Goal: Information Seeking & Learning: Learn about a topic

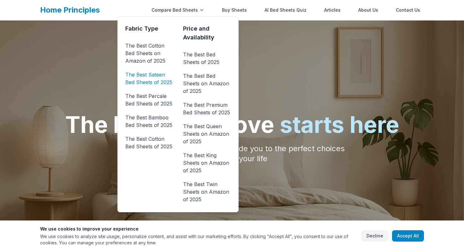
click at [149, 78] on link "The Best Sateen Bed Sheets of 2025" at bounding box center [149, 79] width 48 height 18
click at [204, 61] on link "The Best Bed Sheets of 2025" at bounding box center [207, 59] width 48 height 18
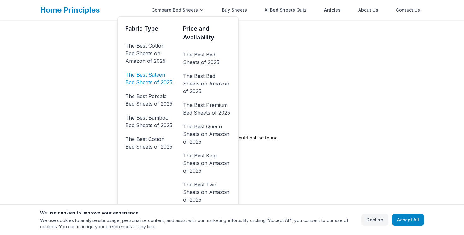
click at [167, 79] on link "The Best Sateen Bed Sheets of 2025" at bounding box center [149, 79] width 48 height 18
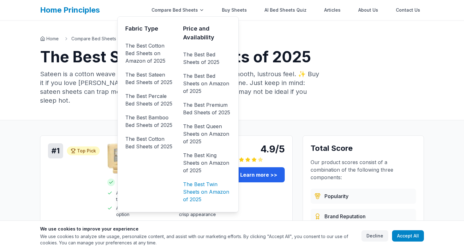
click at [202, 188] on link "The Best Twin Sheets on Amazon of 2025" at bounding box center [207, 191] width 48 height 25
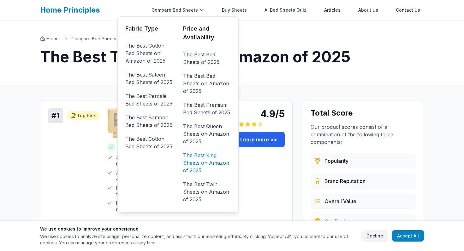
click at [201, 164] on link "The Best King Sheets on Amazon of 2025" at bounding box center [207, 162] width 48 height 25
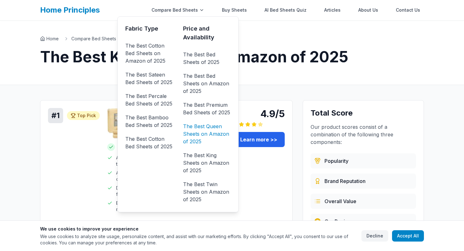
click at [200, 133] on link "The Best Queen Sheets on Amazon of 2025" at bounding box center [207, 133] width 48 height 25
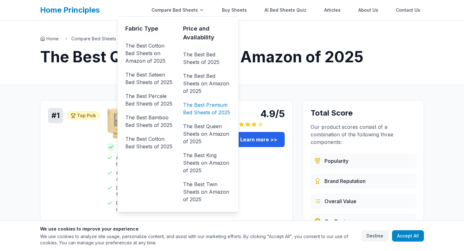
click at [206, 109] on link "The Best Premium Bed Sheets of 2025" at bounding box center [207, 109] width 48 height 18
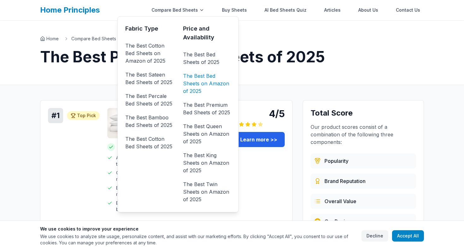
click at [207, 79] on link "The Best Bed Sheets on Amazon of 2025" at bounding box center [207, 83] width 48 height 25
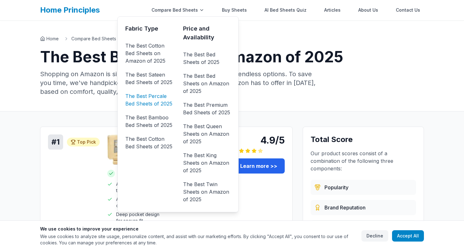
click at [152, 99] on link "The Best Percale Bed Sheets of 2025" at bounding box center [149, 100] width 48 height 18
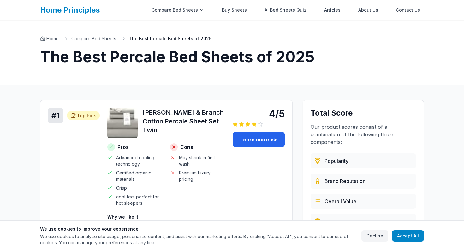
click at [76, 7] on link "Home Principles" at bounding box center [70, 9] width 60 height 9
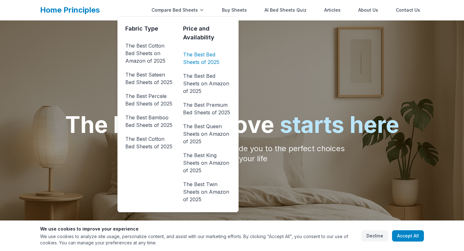
click at [206, 64] on link "The Best Bed Sheets of 2025" at bounding box center [207, 59] width 48 height 18
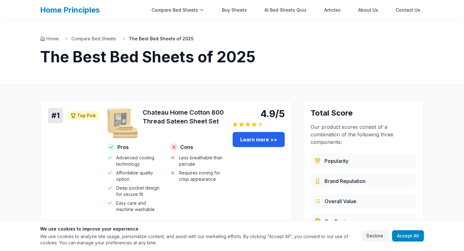
click at [87, 19] on div "Home Principles Compare Bed Sheets Buy Sheets AI Bed Sheets Quiz Articles About…" at bounding box center [231, 10] width 383 height 20
click at [87, 11] on link "Home Principles" at bounding box center [70, 9] width 60 height 9
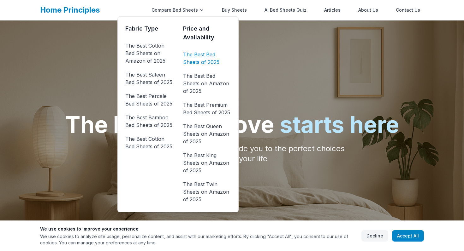
click at [199, 56] on link "The Best Bed Sheets of 2025" at bounding box center [207, 59] width 48 height 18
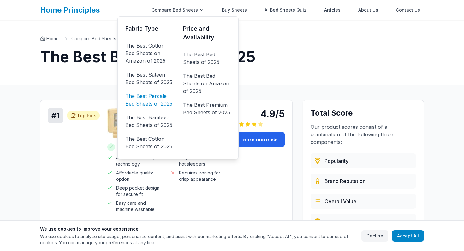
click at [165, 99] on link "The Best Percale Bed Sheets of 2025" at bounding box center [149, 100] width 48 height 18
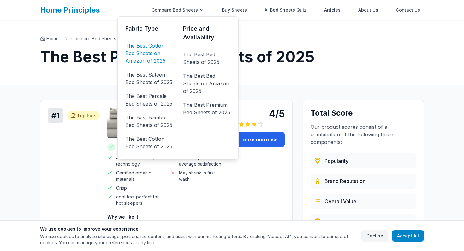
click at [159, 51] on link "The Best Cotton Bed Sheets on Amazon of 2025" at bounding box center [149, 53] width 48 height 25
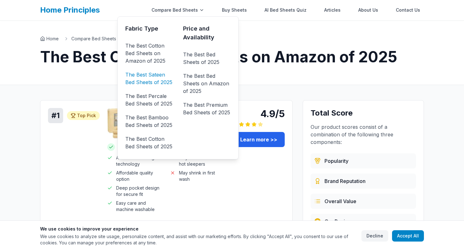
click at [155, 80] on link "The Best Sateen Bed Sheets of 2025" at bounding box center [149, 79] width 48 height 18
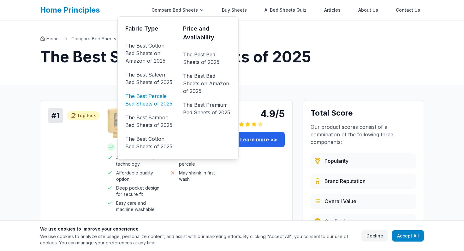
click at [153, 95] on link "The Best Percale Bed Sheets of 2025" at bounding box center [149, 100] width 48 height 18
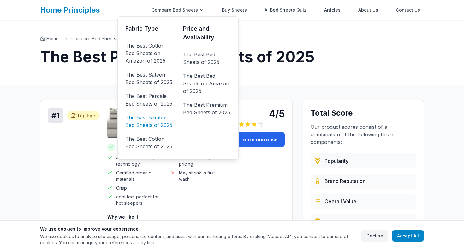
click at [148, 126] on link "The Best Bamboo Bed Sheets of 2025" at bounding box center [149, 122] width 48 height 18
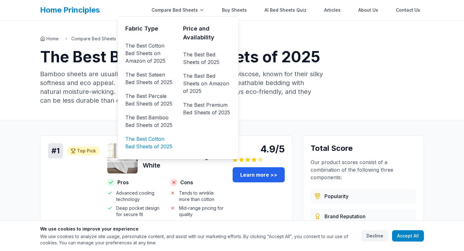
click at [148, 140] on link "The Best Cotton Bed Sheets of 2025" at bounding box center [149, 143] width 48 height 18
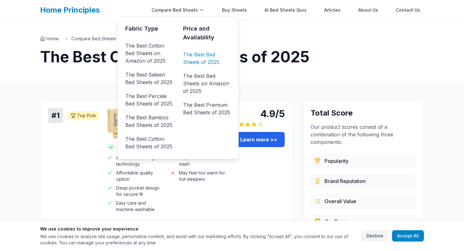
click at [209, 56] on link "The Best Bed Sheets of 2025" at bounding box center [207, 59] width 48 height 18
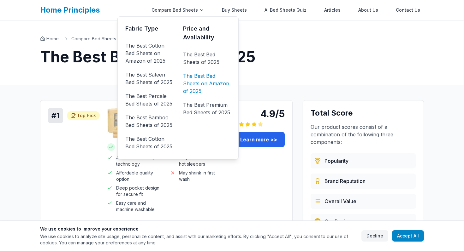
click at [203, 82] on link "The Best Bed Sheets on Amazon of 2025" at bounding box center [207, 83] width 48 height 25
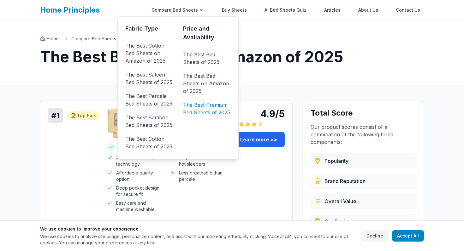
click at [202, 102] on link "The Best Premium Bed Sheets of 2025" at bounding box center [207, 109] width 48 height 18
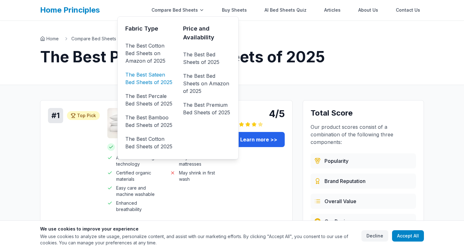
click at [152, 81] on link "The Best Sateen Bed Sheets of 2025" at bounding box center [149, 79] width 48 height 18
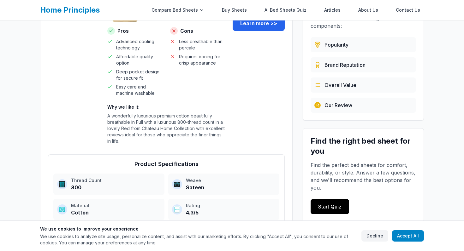
scroll to position [116, 0]
